Goal: Task Accomplishment & Management: Manage account settings

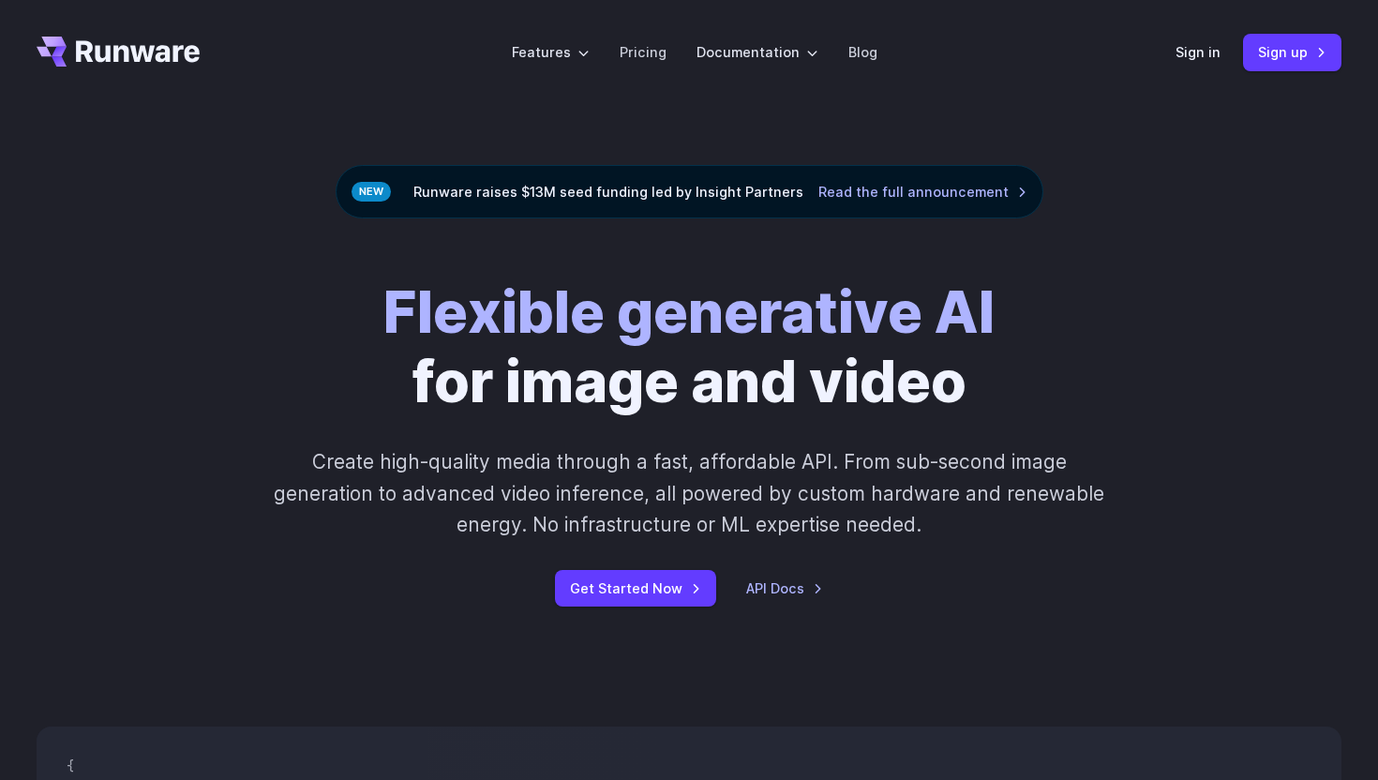
click at [1206, 65] on div "Sign in Sign up" at bounding box center [1259, 52] width 166 height 37
click at [1204, 57] on link "Sign in" at bounding box center [1198, 52] width 45 height 22
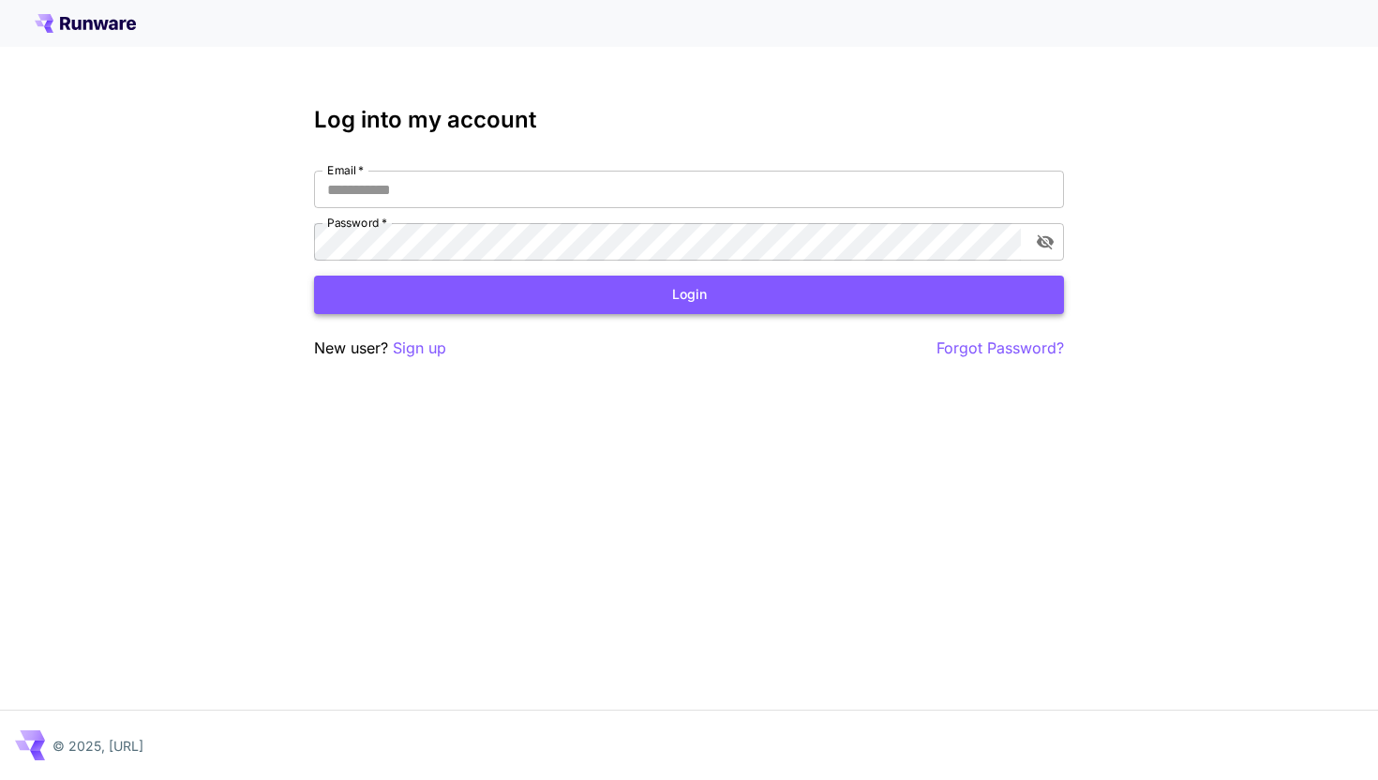
type input "**********"
click at [627, 297] on button "Login" at bounding box center [689, 295] width 750 height 38
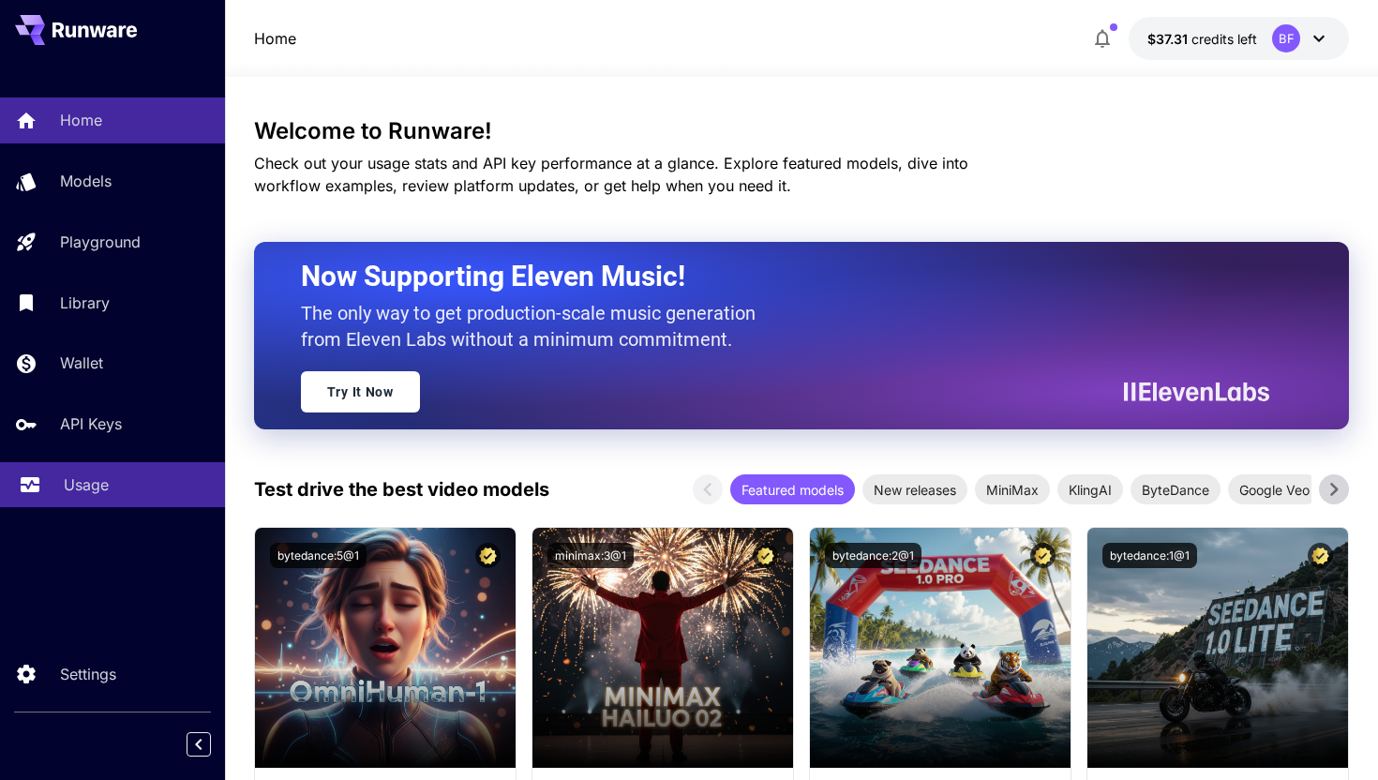
click at [94, 487] on p "Usage" at bounding box center [86, 484] width 45 height 22
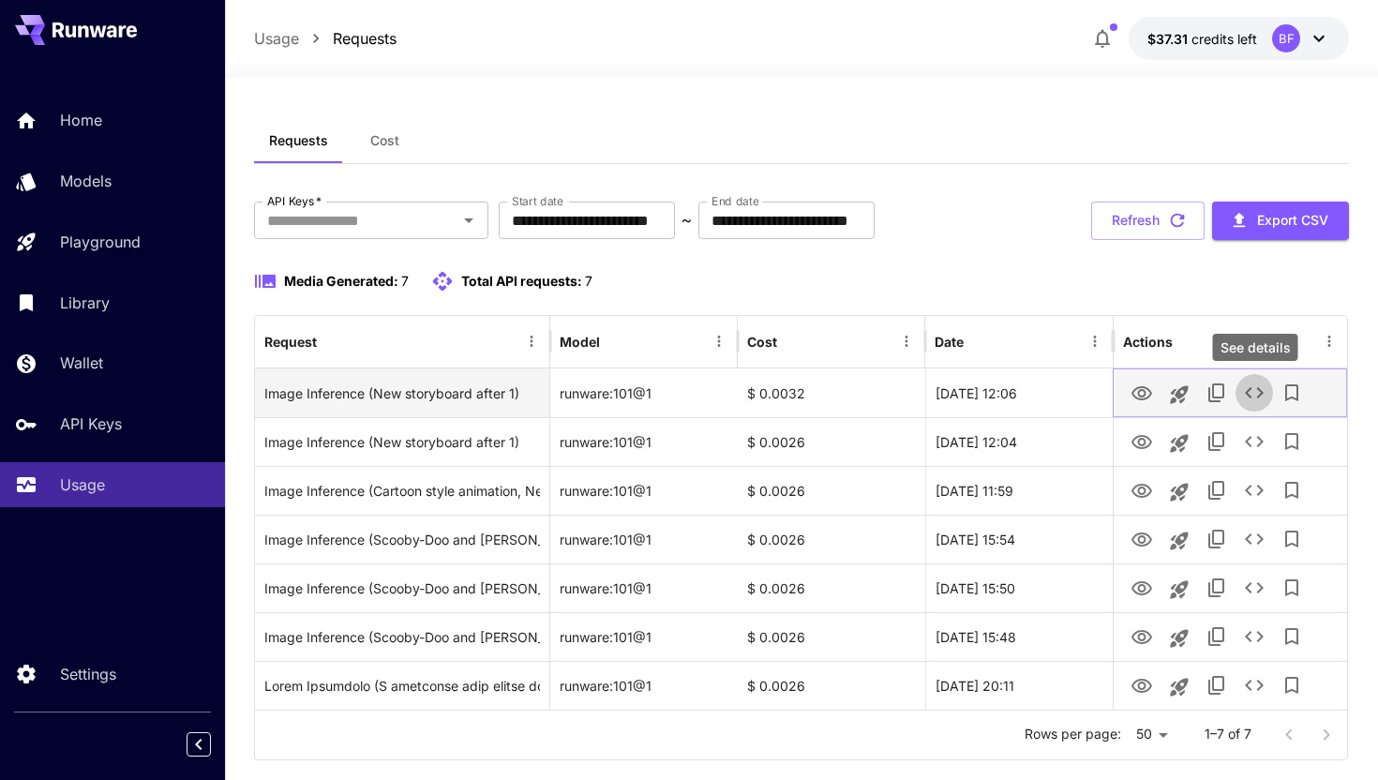
click at [1263, 388] on icon "See details" at bounding box center [1254, 393] width 22 height 22
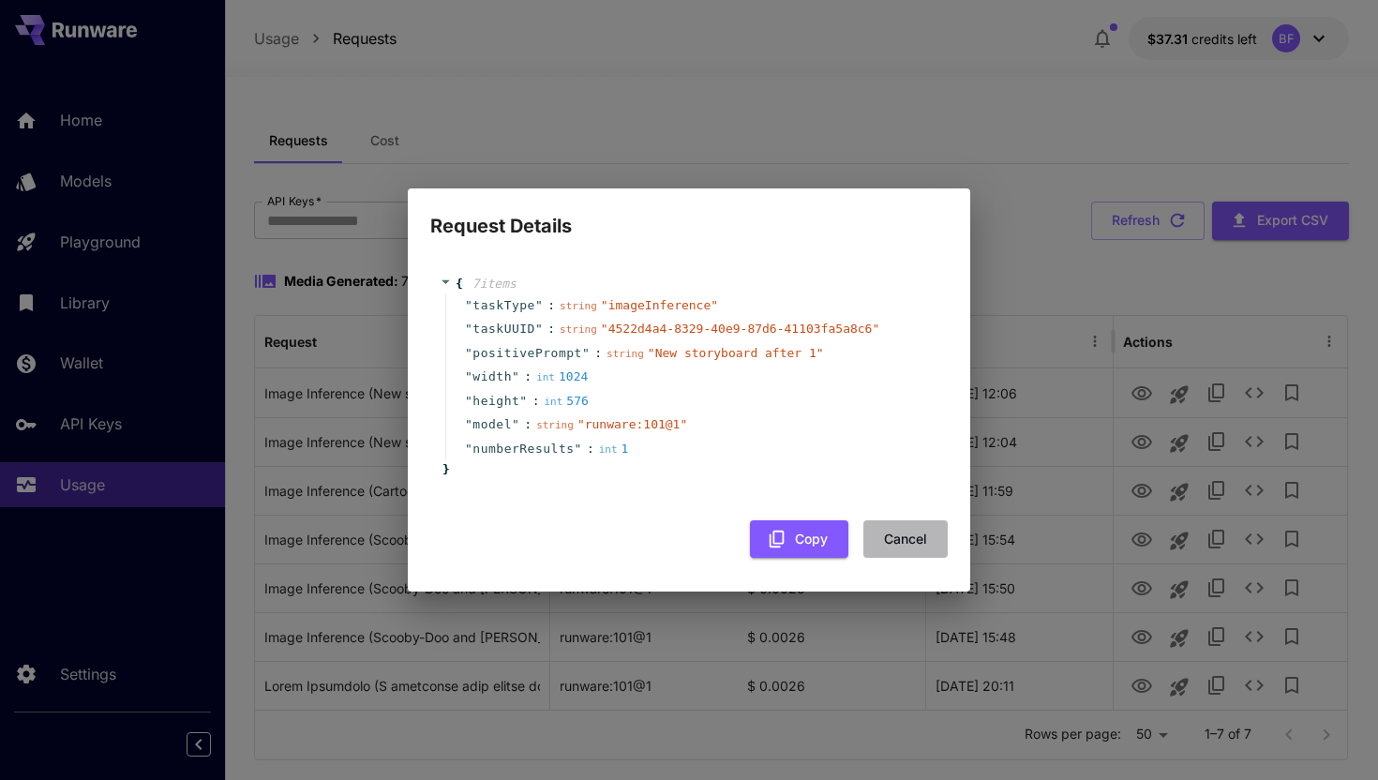
click at [898, 543] on button "Cancel" at bounding box center [905, 539] width 84 height 38
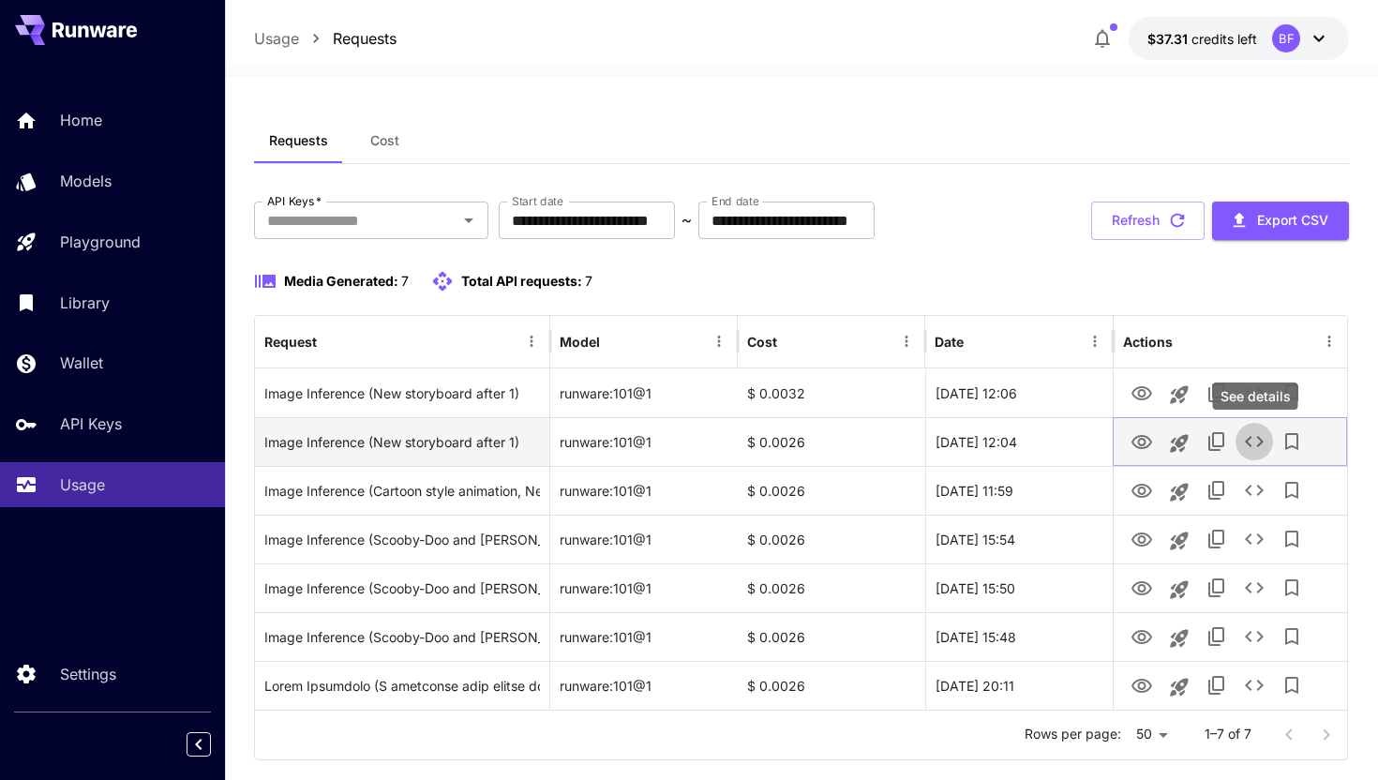
click at [1250, 439] on icon "See details" at bounding box center [1254, 441] width 22 height 22
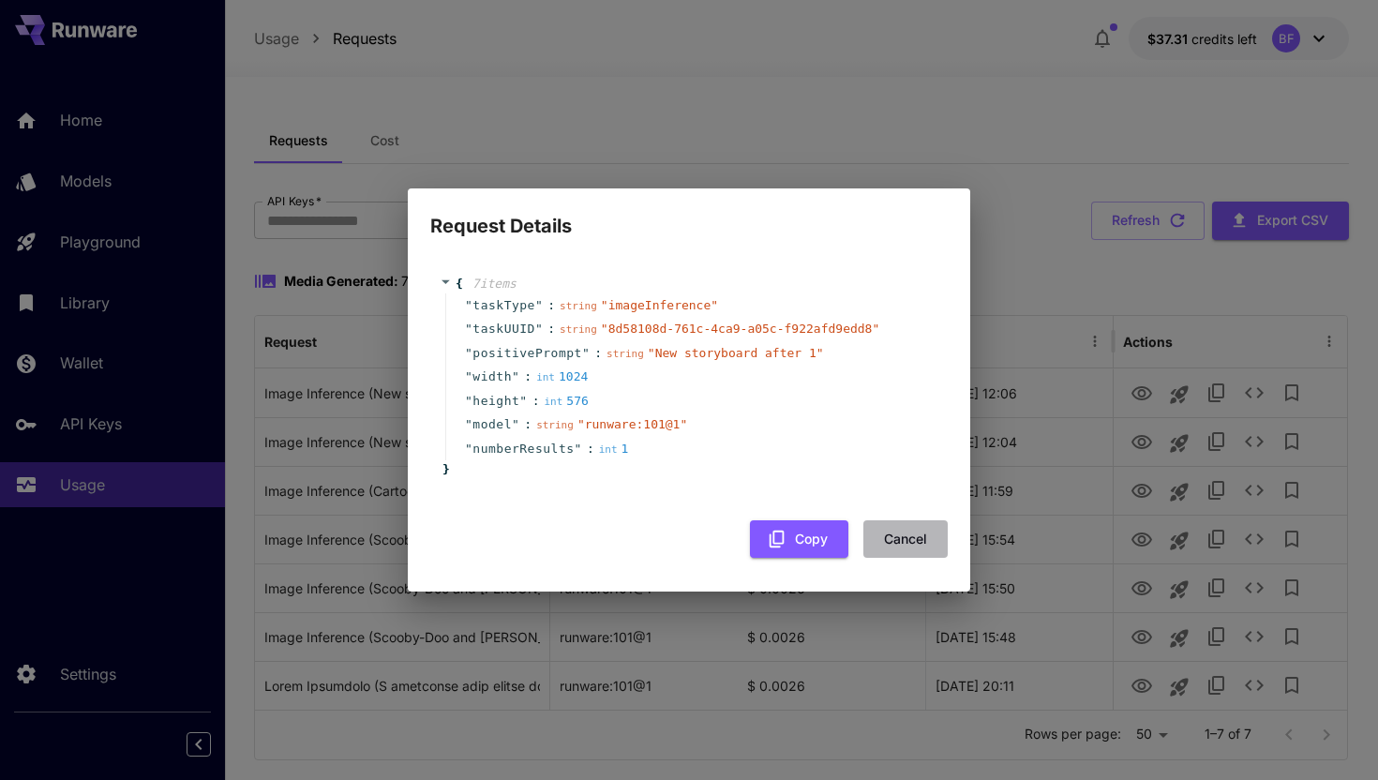
click at [907, 539] on button "Cancel" at bounding box center [905, 539] width 84 height 38
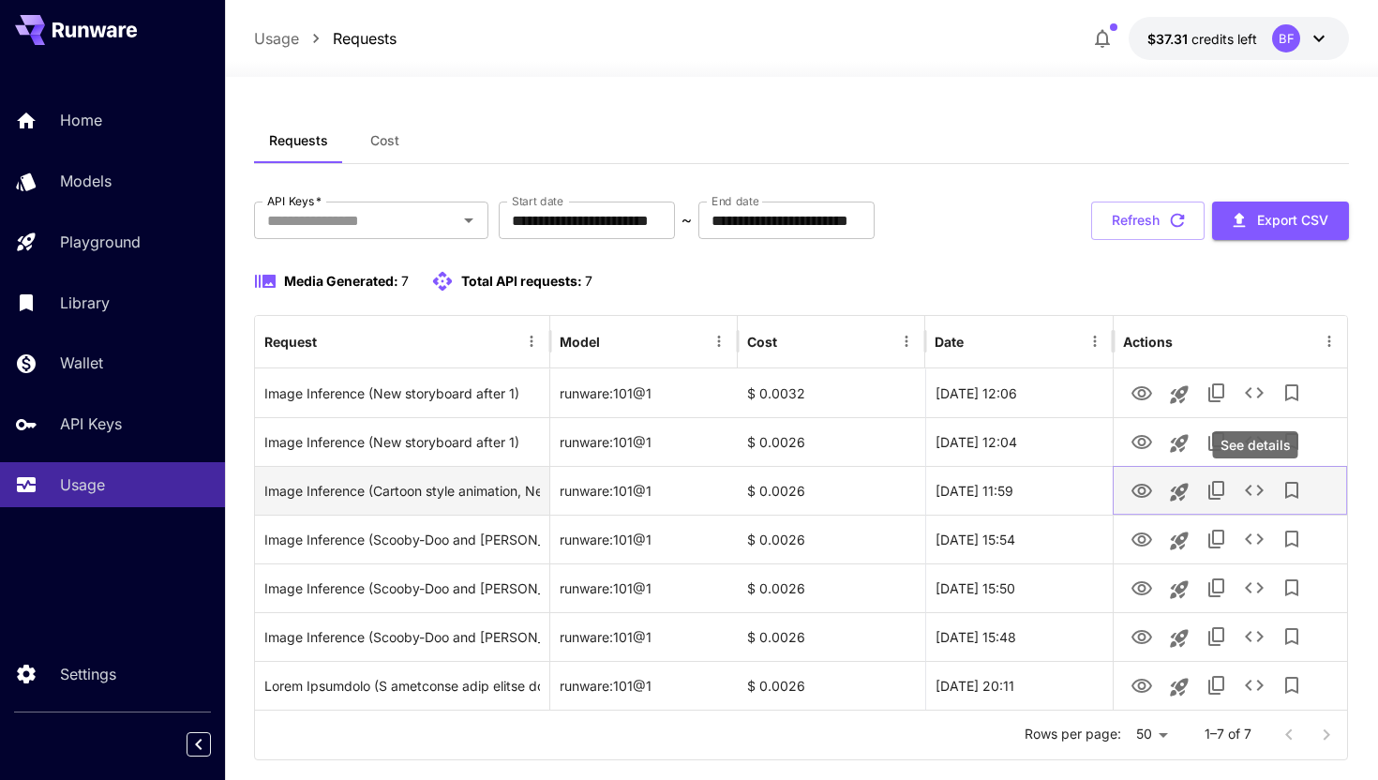
click at [1256, 489] on icon "See details" at bounding box center [1254, 490] width 22 height 22
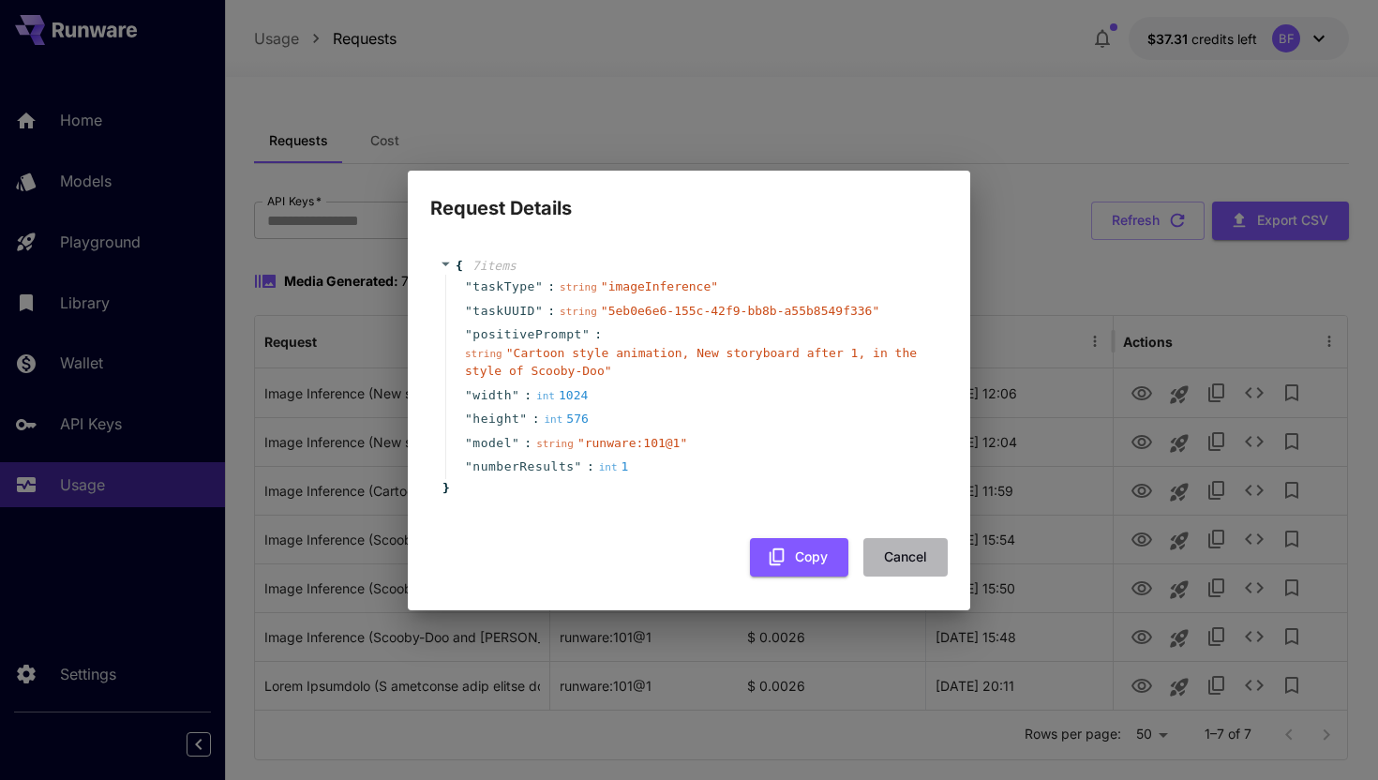
click at [898, 562] on button "Cancel" at bounding box center [905, 557] width 84 height 38
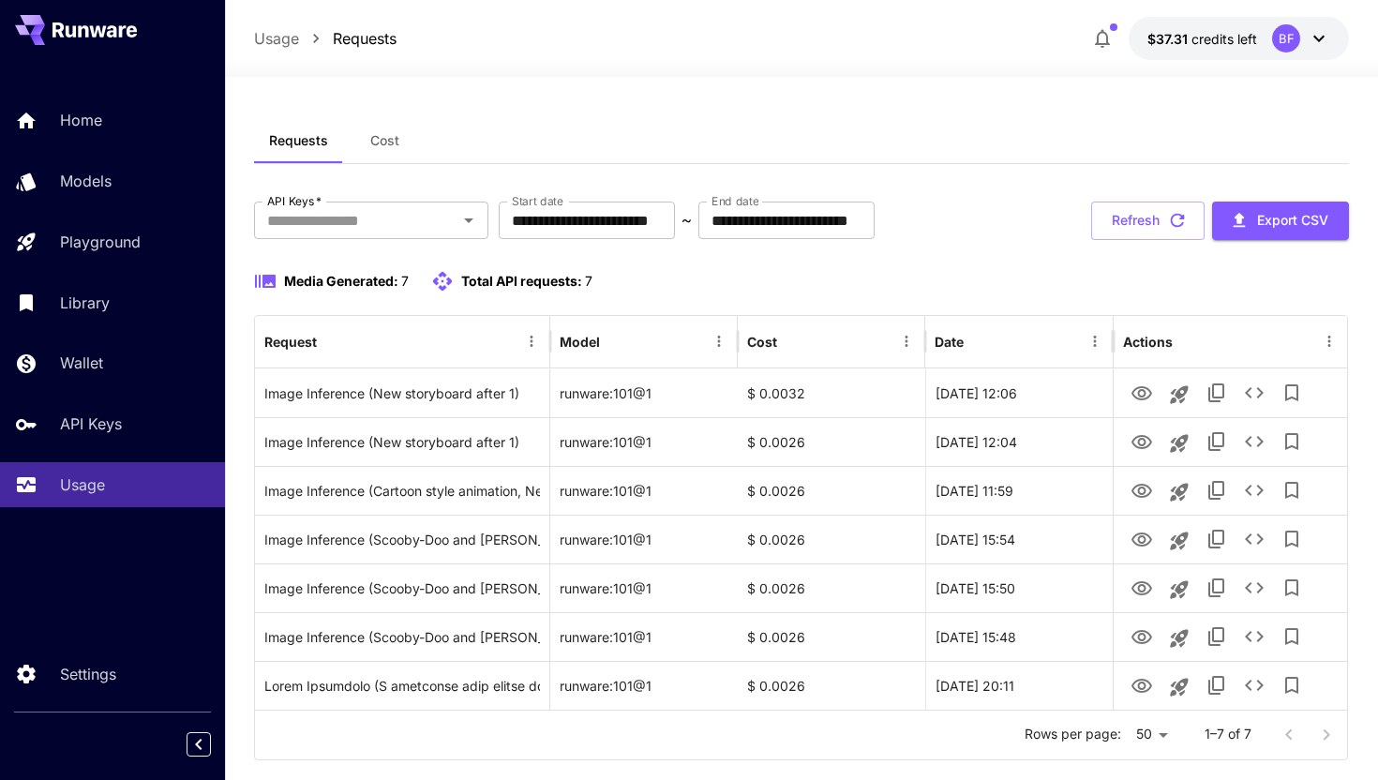
click at [801, 89] on div "**********" at bounding box center [802, 447] width 1096 height 740
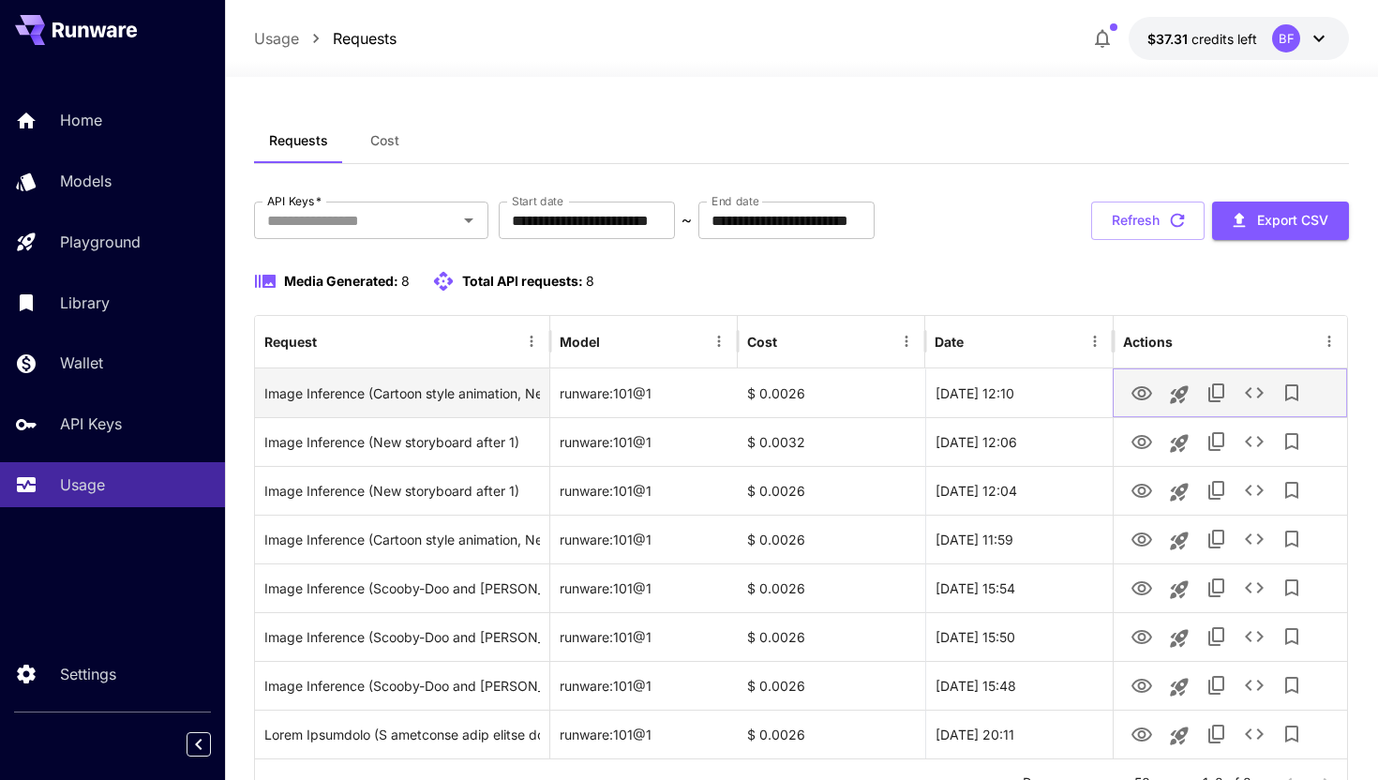
click at [1264, 396] on icon "See details" at bounding box center [1254, 393] width 22 height 22
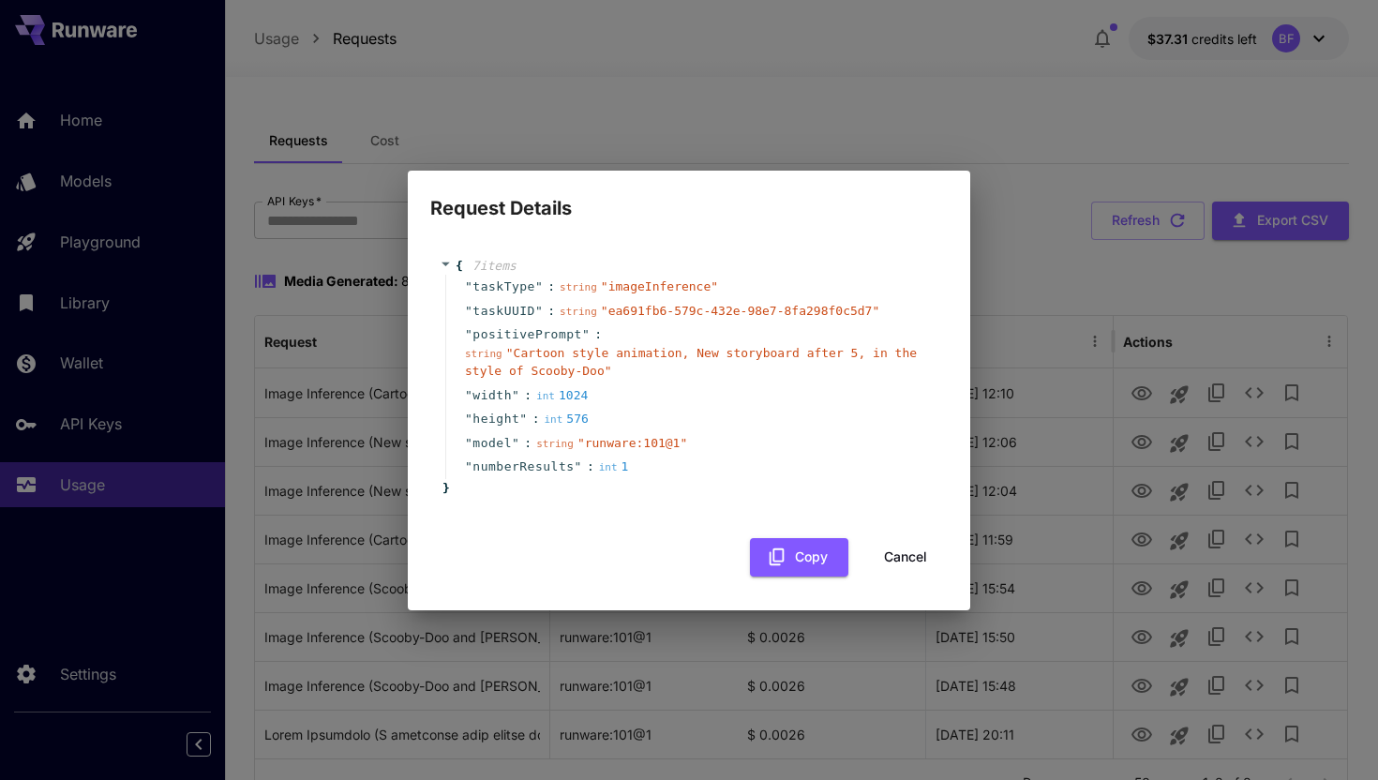
click at [908, 554] on button "Cancel" at bounding box center [905, 557] width 84 height 38
